Goal: Information Seeking & Learning: Learn about a topic

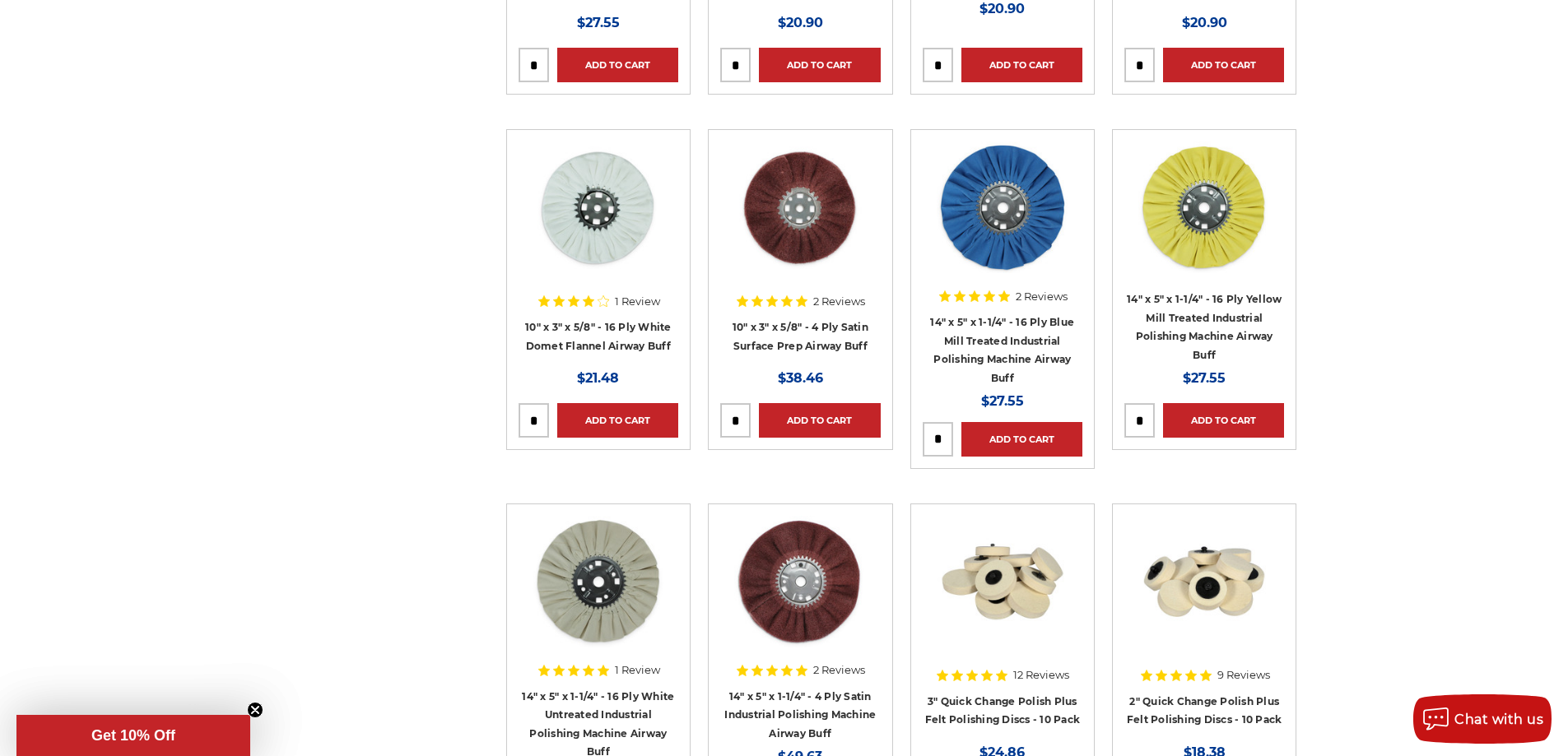
scroll to position [1317, 0]
click at [1001, 243] on img at bounding box center [1003, 208] width 132 height 132
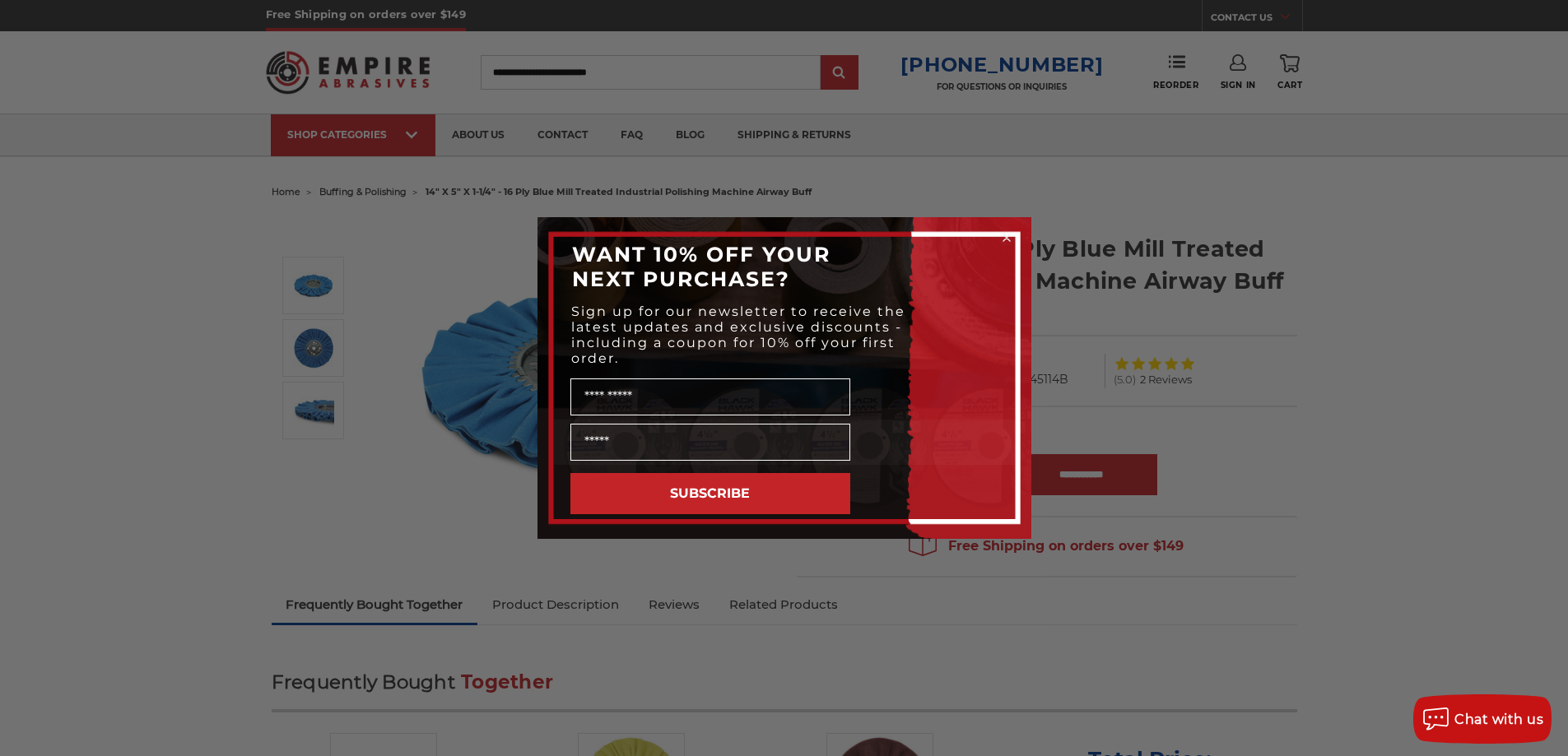
click at [1006, 234] on circle "Close dialog" at bounding box center [1007, 238] width 16 height 16
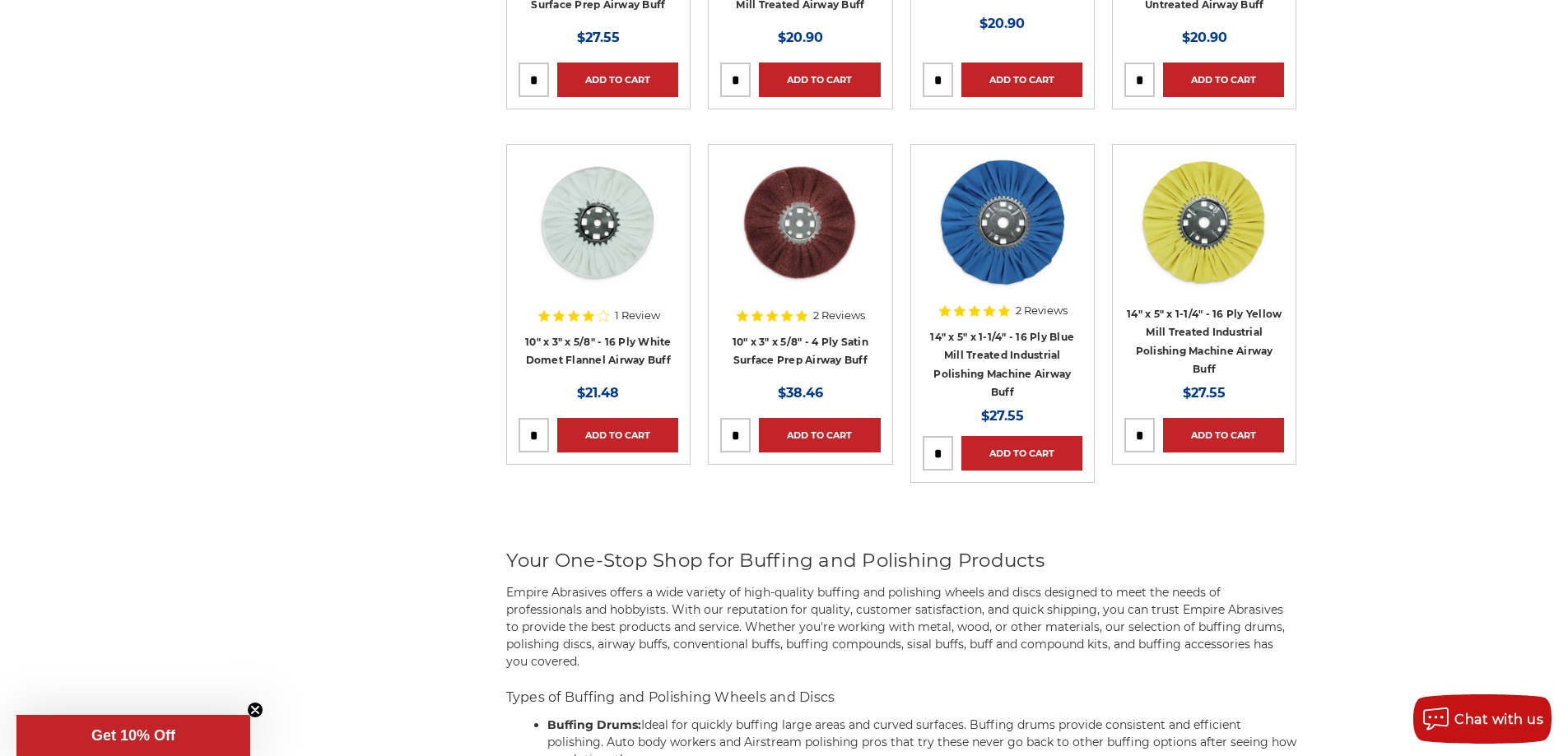
scroll to position [1218, 0]
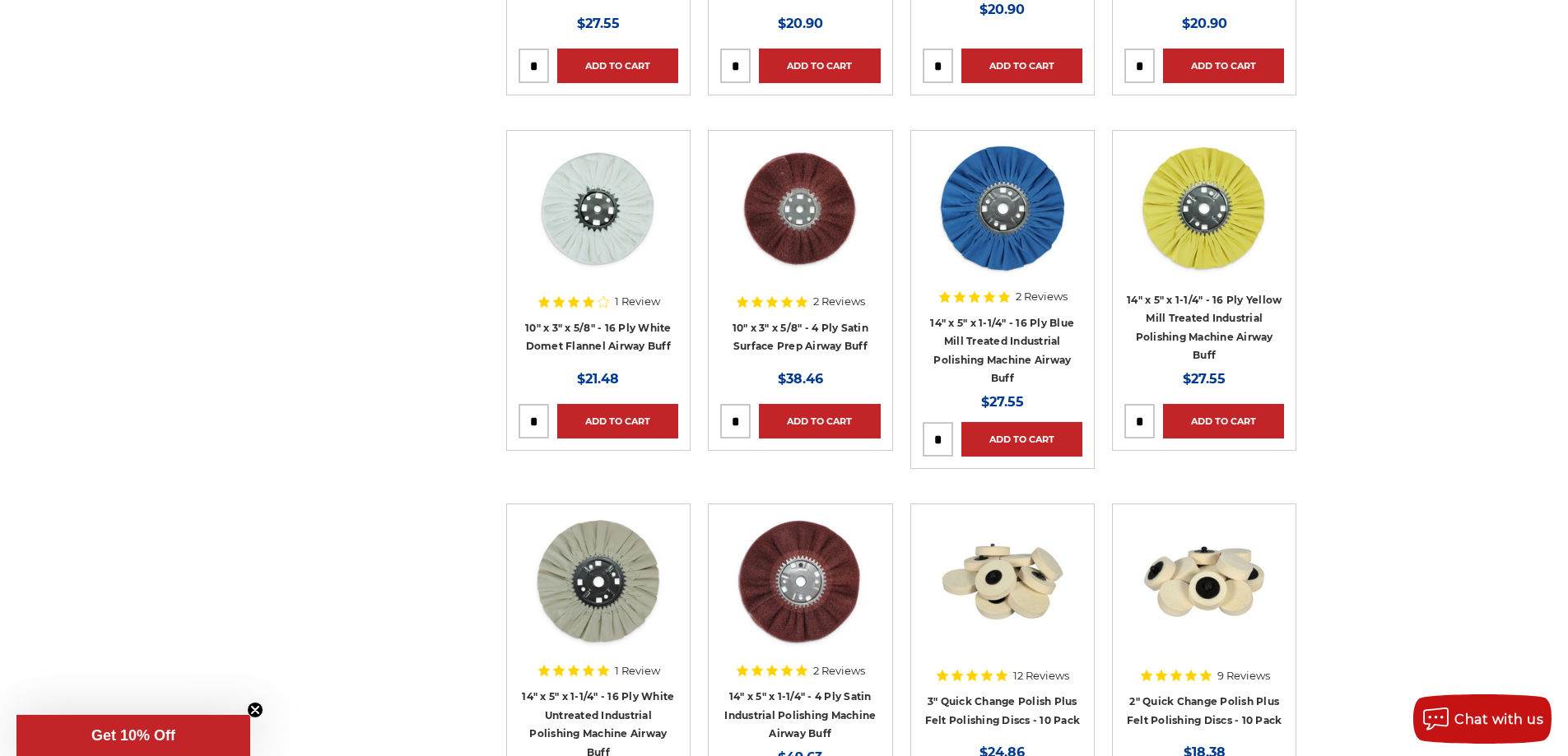
click at [1246, 239] on img at bounding box center [1204, 208] width 132 height 132
click at [644, 244] on img at bounding box center [598, 208] width 132 height 132
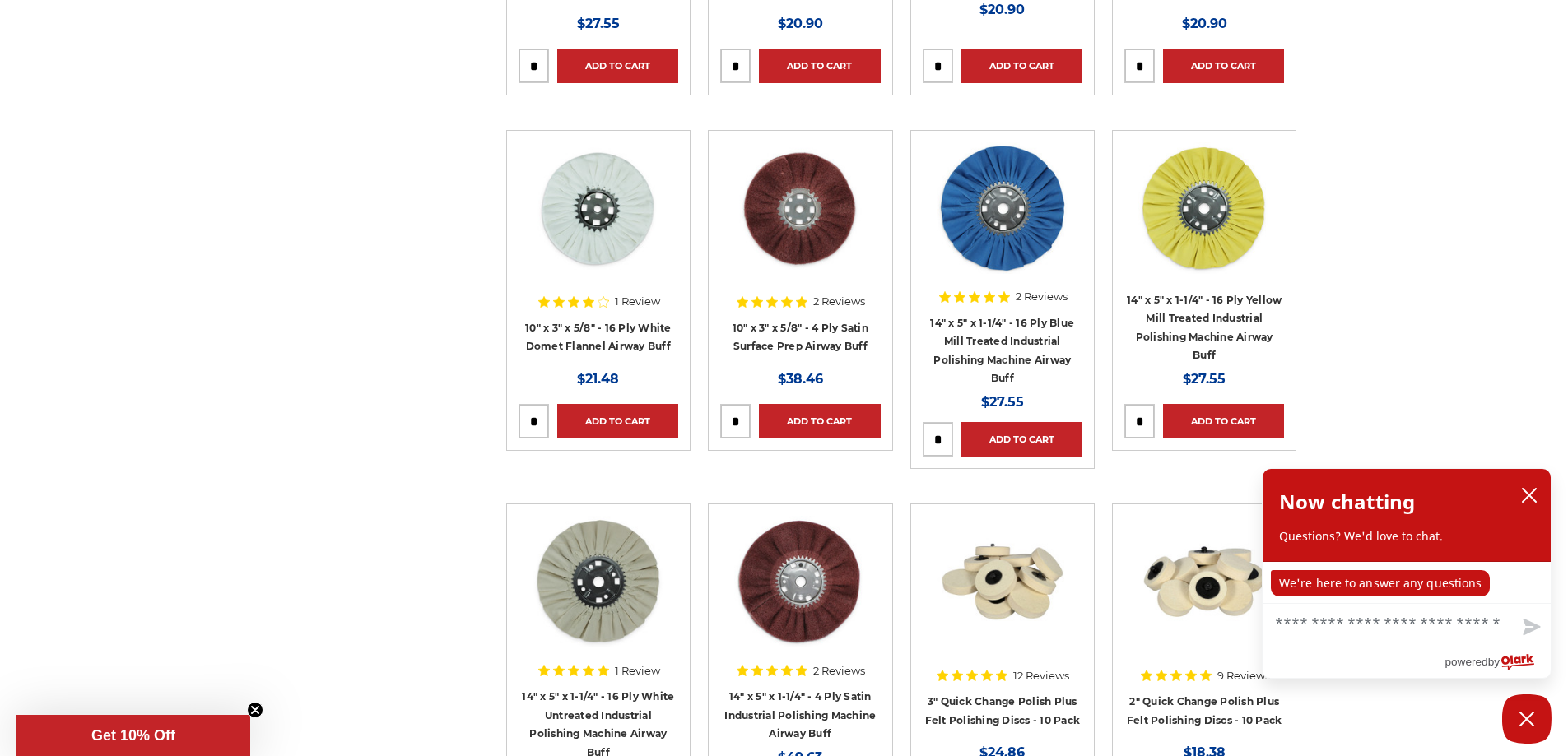
scroll to position [1465, 0]
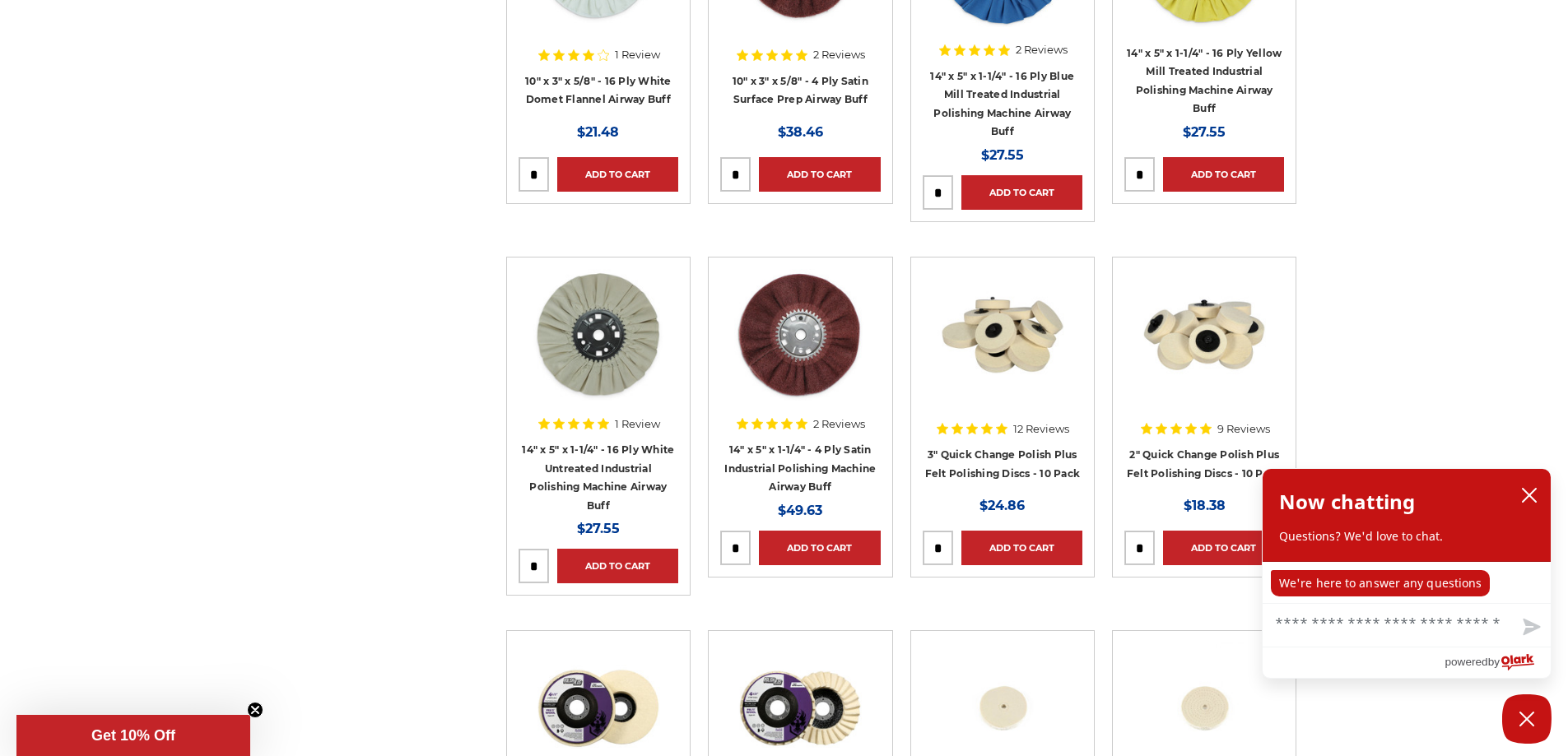
click at [627, 393] on img at bounding box center [598, 335] width 132 height 132
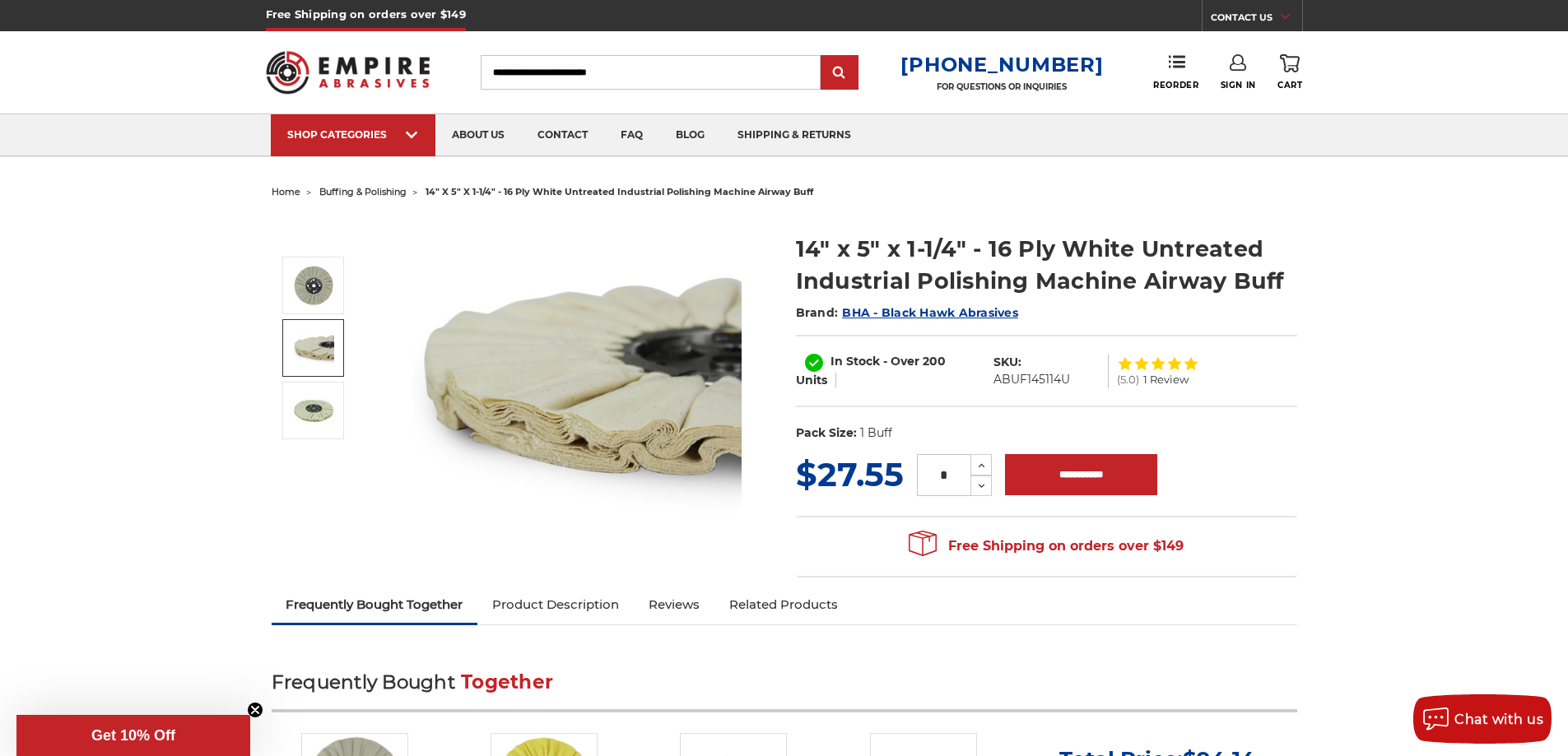
click at [316, 344] on img at bounding box center [313, 348] width 41 height 41
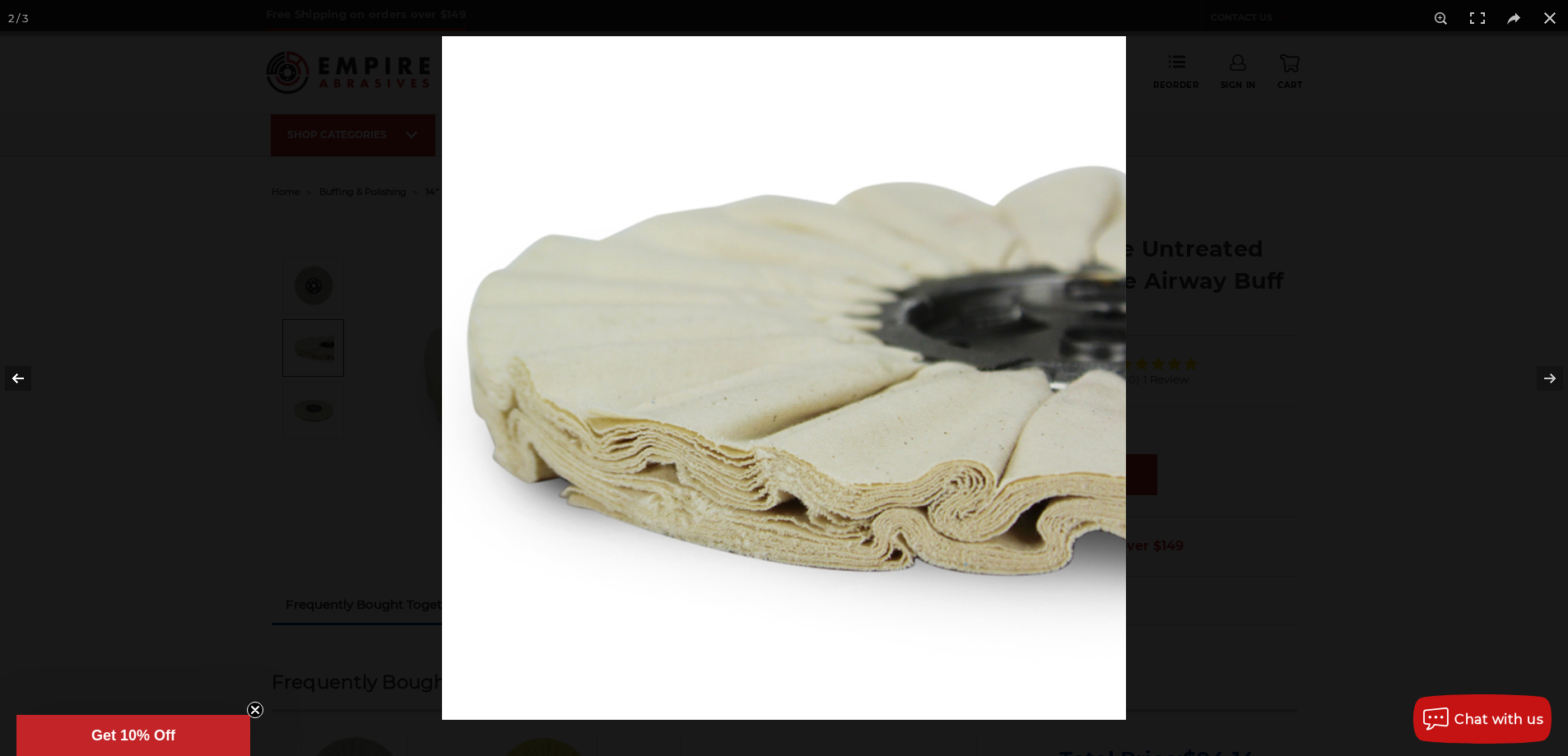
click at [2, 389] on button at bounding box center [29, 378] width 58 height 82
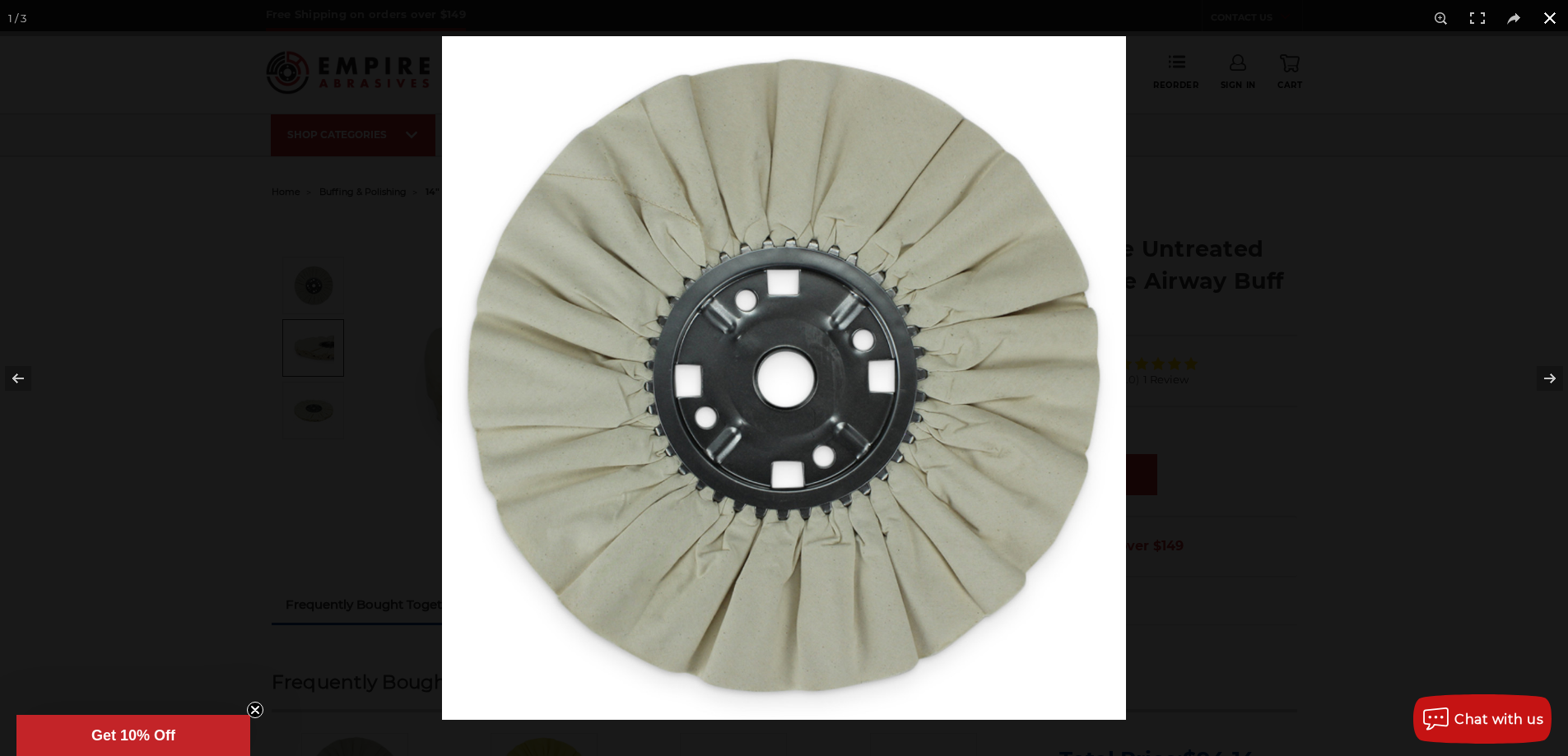
click at [1553, 12] on button at bounding box center [1550, 18] width 36 height 36
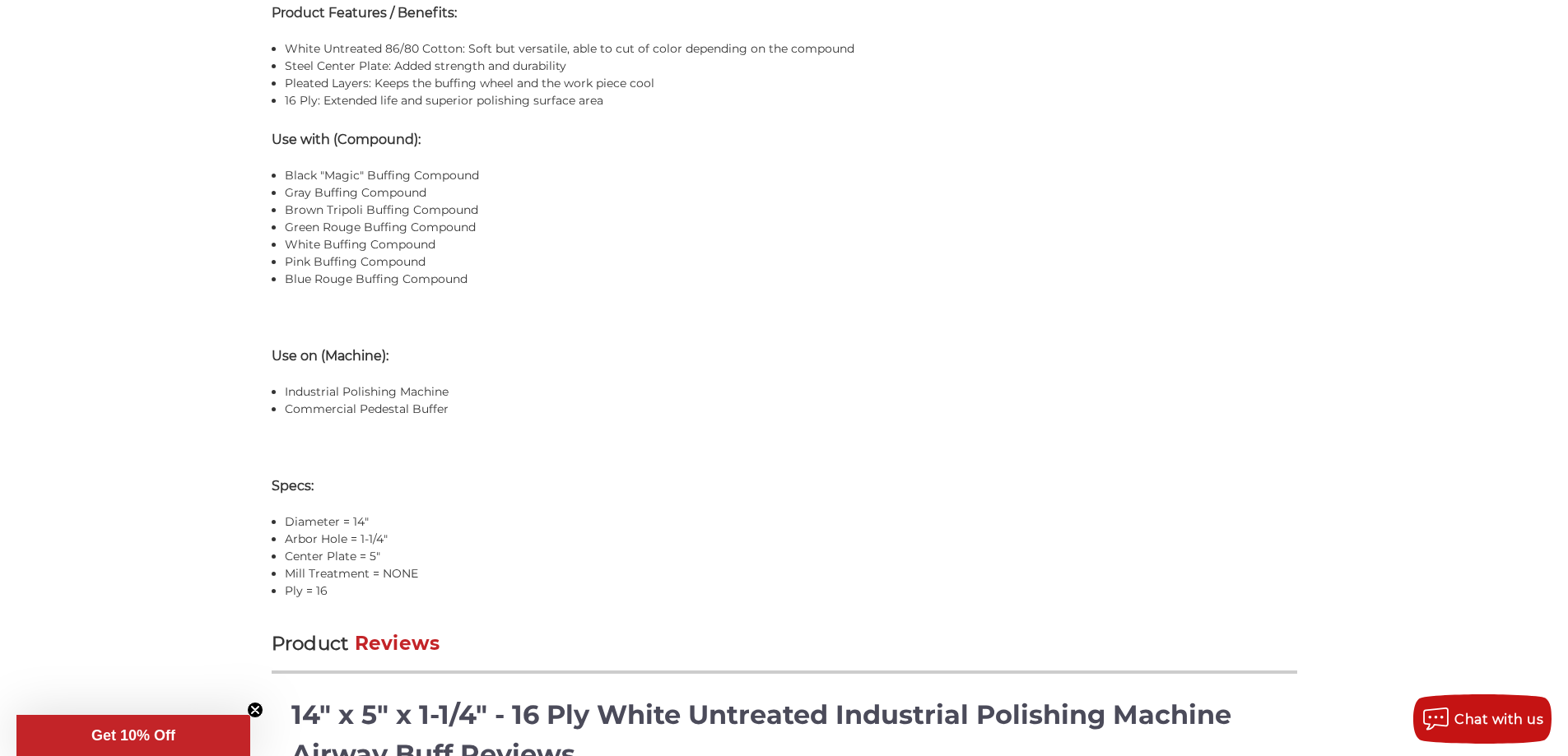
scroll to position [1564, 0]
